Goal: Task Accomplishment & Management: Use online tool/utility

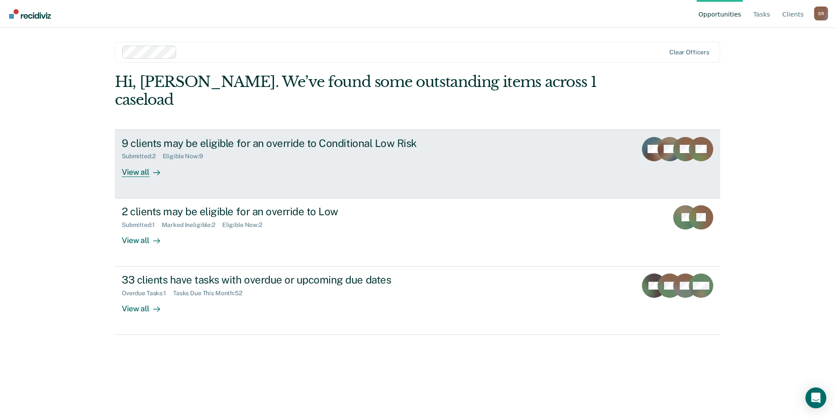
click at [144, 160] on div "View all" at bounding box center [146, 168] width 49 height 17
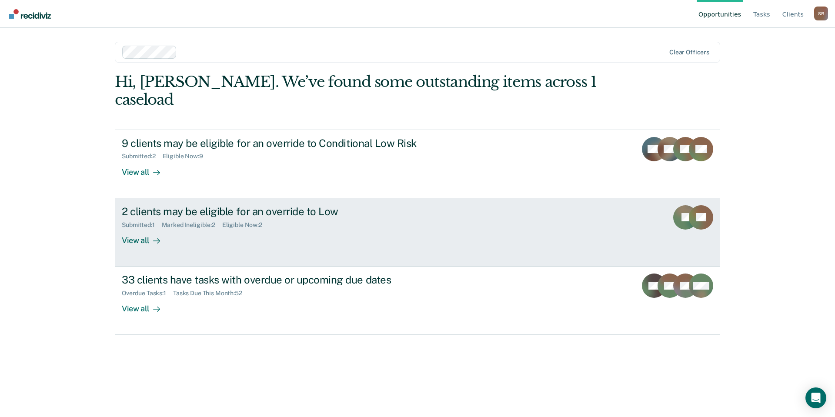
click at [153, 205] on div "2 clients may be eligible for an override to Low" at bounding box center [274, 211] width 305 height 13
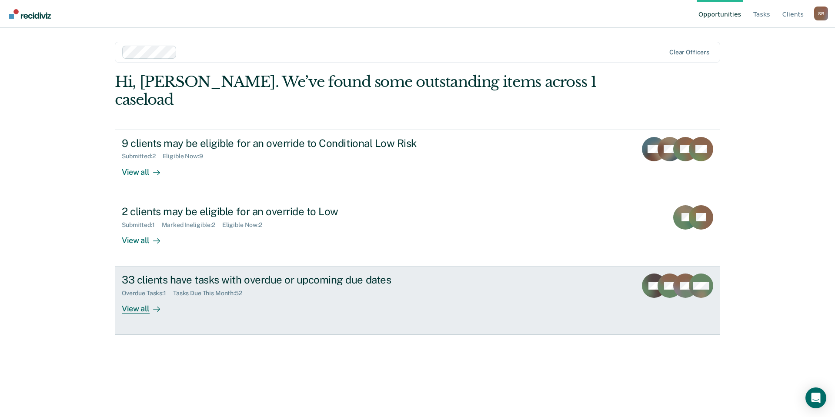
click at [152, 273] on div "33 clients have tasks with overdue or upcoming due dates" at bounding box center [274, 279] width 305 height 13
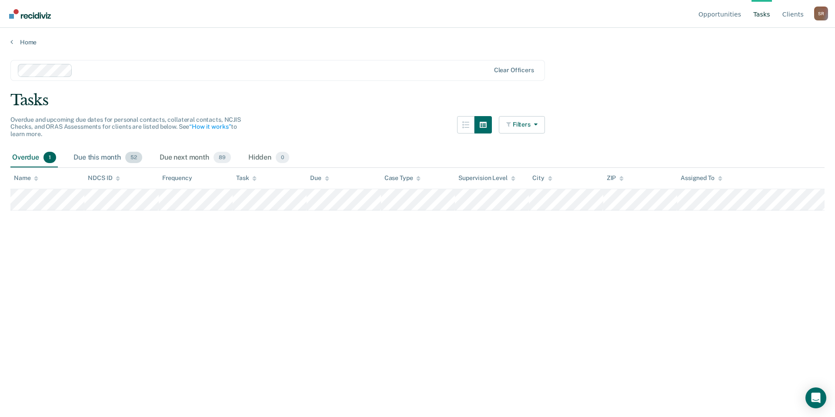
click at [110, 159] on div "Due this month 52" at bounding box center [108, 157] width 72 height 19
